Goal: Navigation & Orientation: Understand site structure

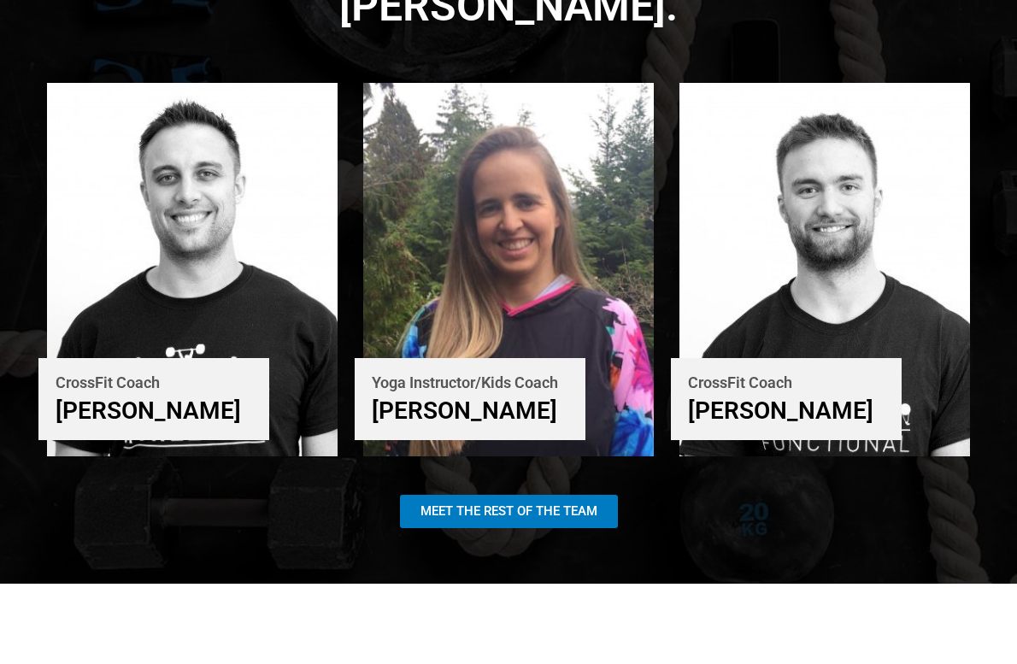
scroll to position [3117, 0]
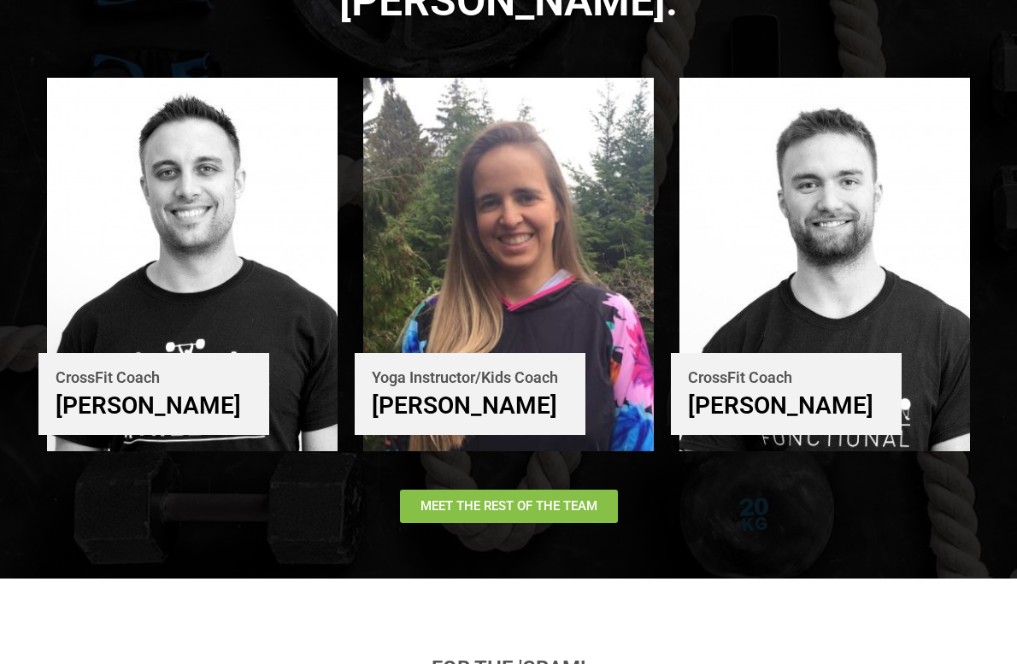
click at [518, 500] on span "Meet The Rest of the Team" at bounding box center [508, 506] width 177 height 13
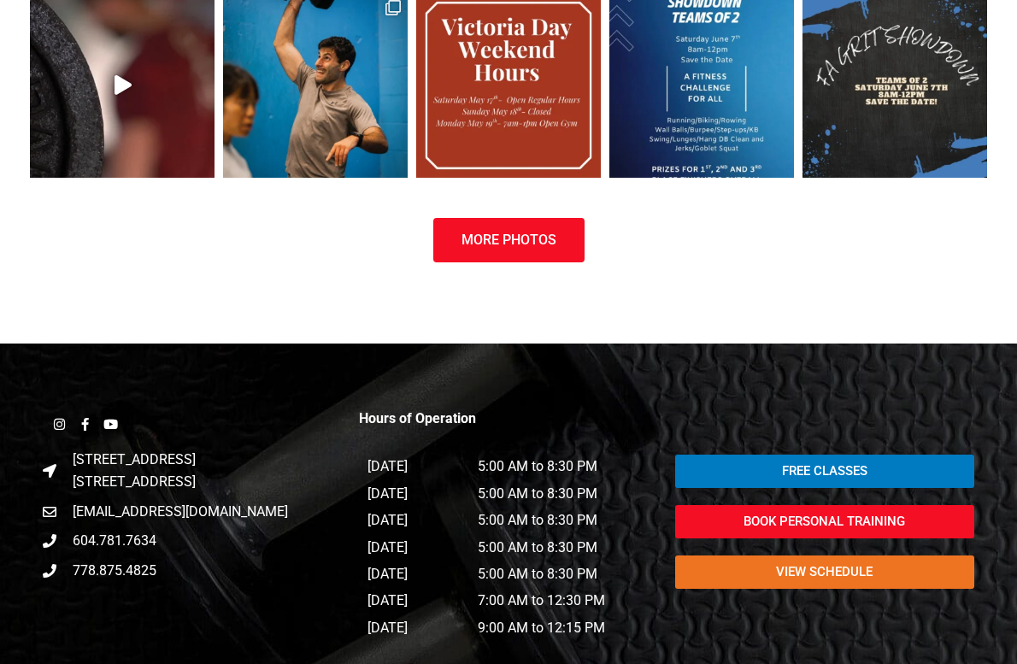
scroll to position [4042, 0]
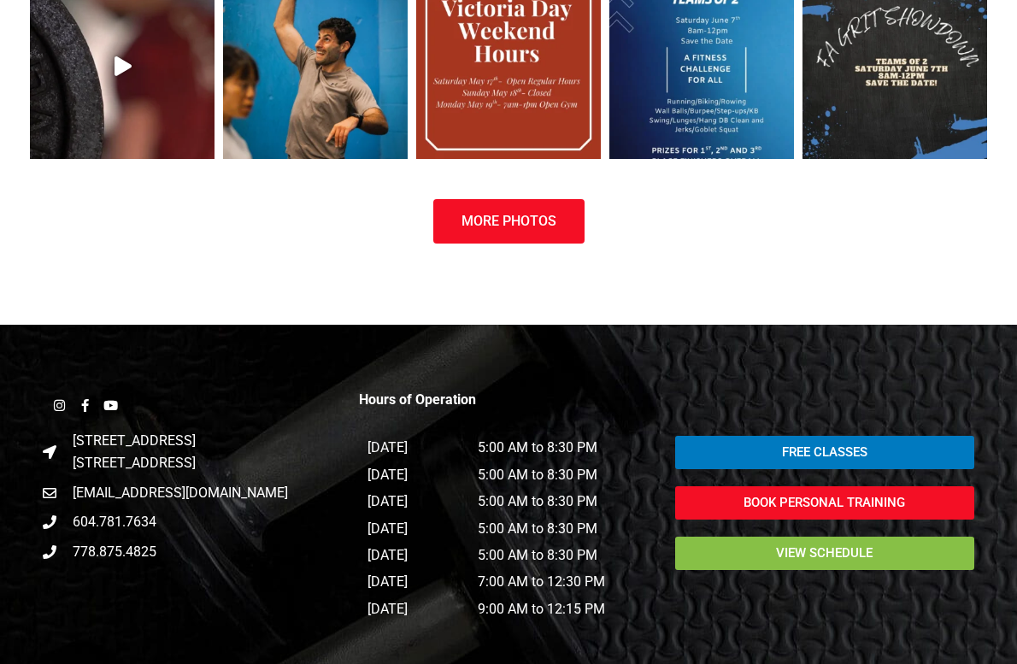
click at [702, 537] on link "view schedule" at bounding box center [824, 553] width 299 height 33
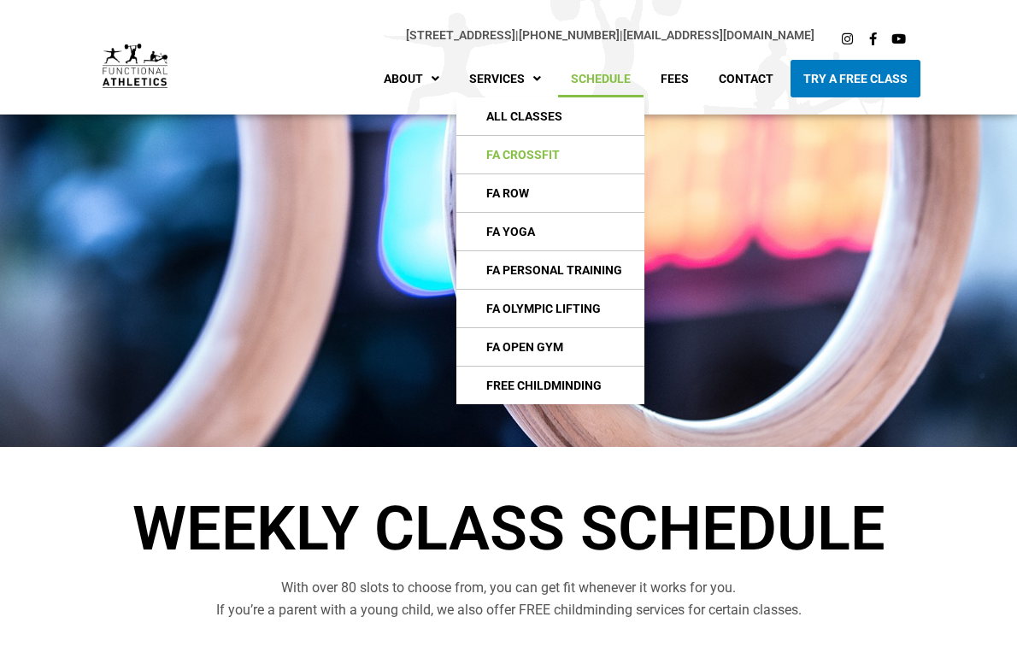
click at [545, 156] on link "FA CrossFIt" at bounding box center [550, 155] width 188 height 38
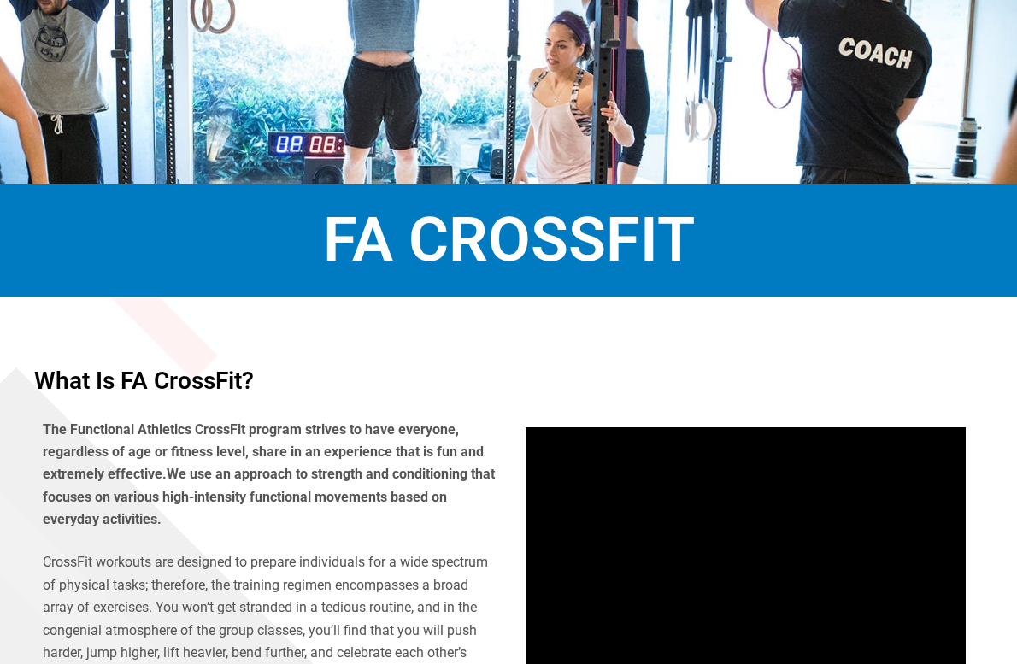
scroll to position [44, 0]
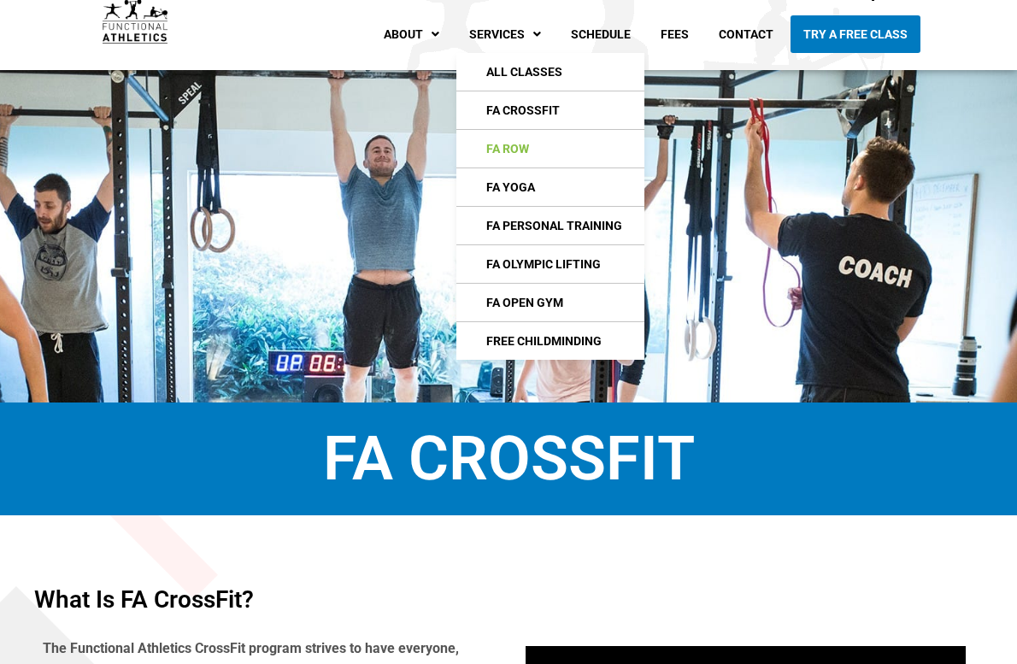
click at [541, 151] on link "FA Row" at bounding box center [550, 149] width 188 height 38
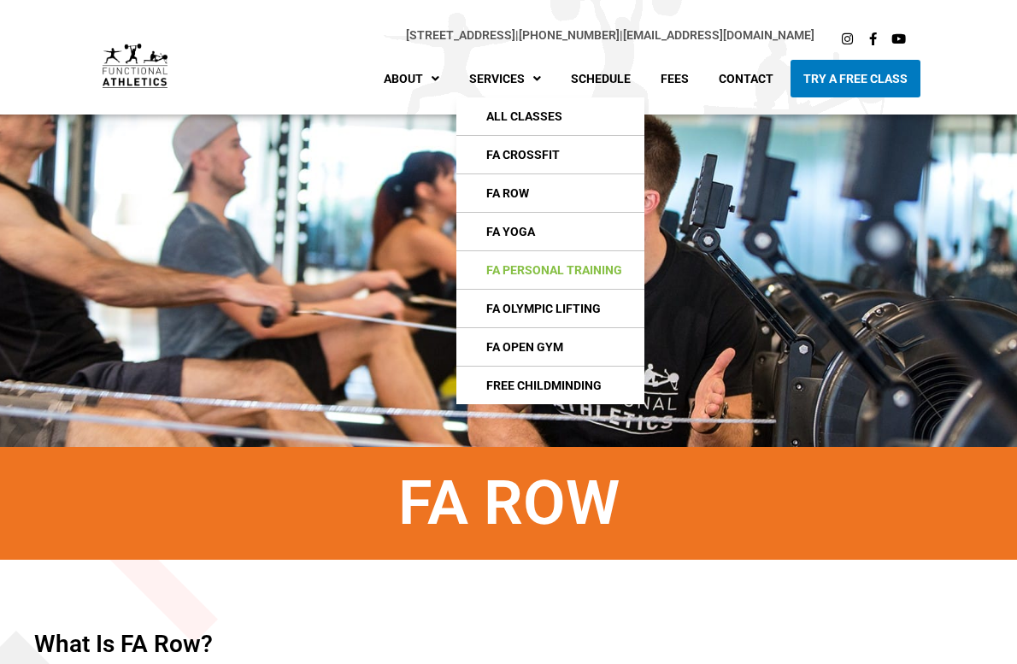
click at [540, 279] on link "FA Personal Training" at bounding box center [550, 270] width 188 height 38
